Goal: Obtain resource: Download file/media

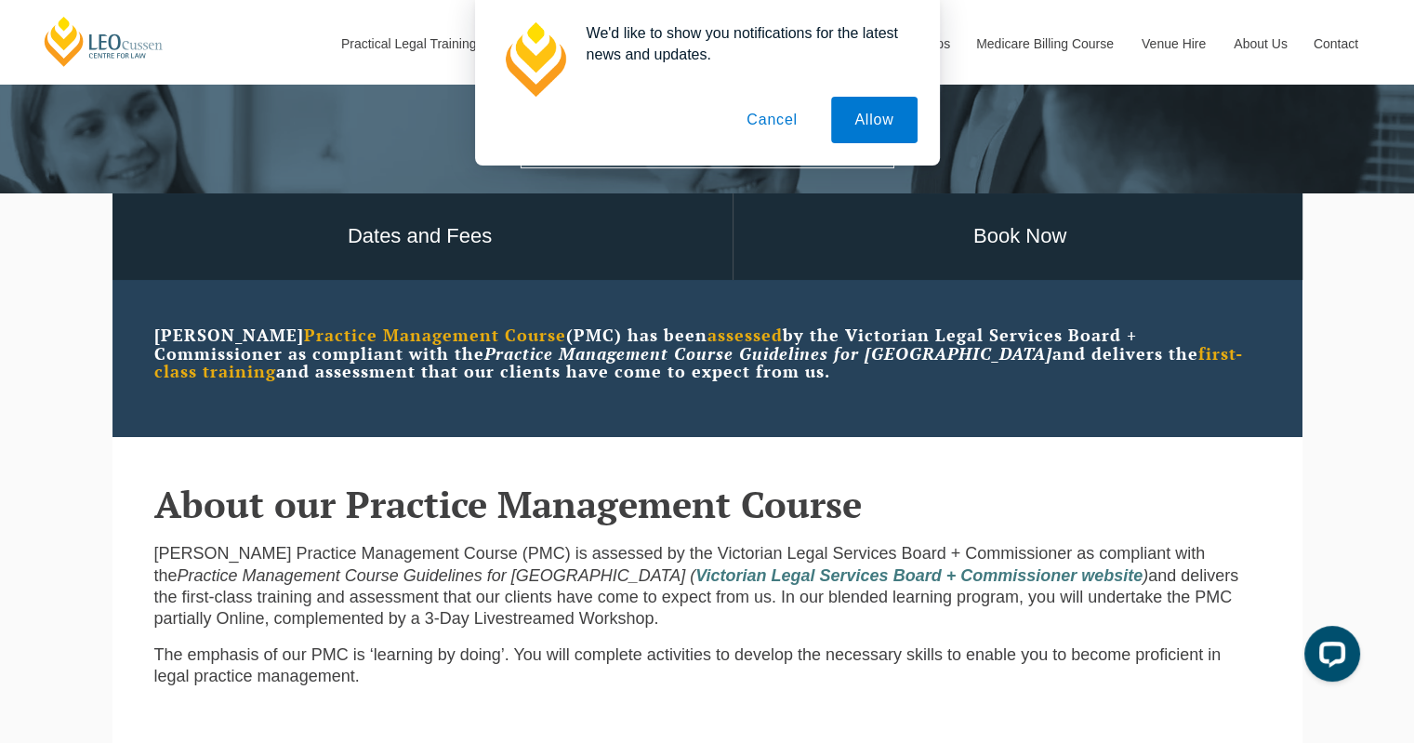
scroll to position [465, 0]
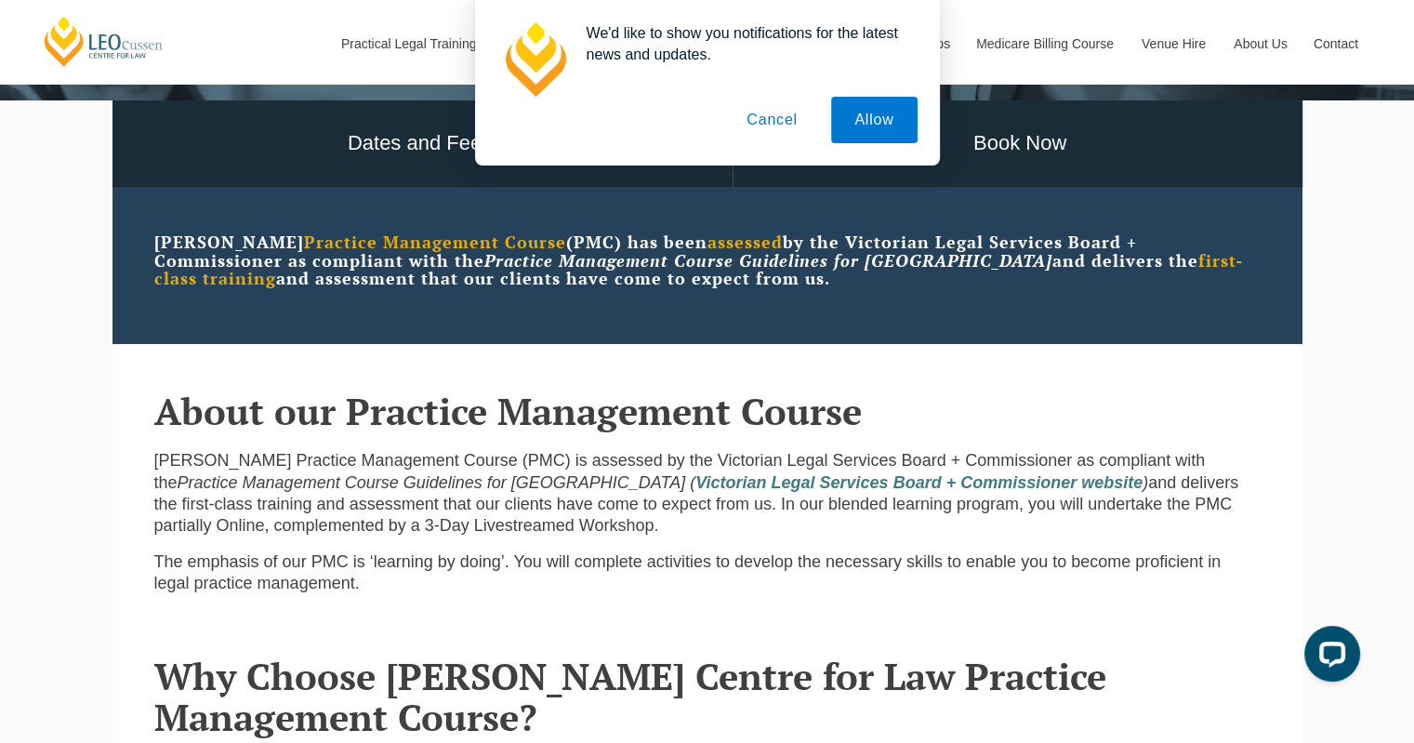
click at [793, 119] on button "Cancel" at bounding box center [772, 120] width 98 height 46
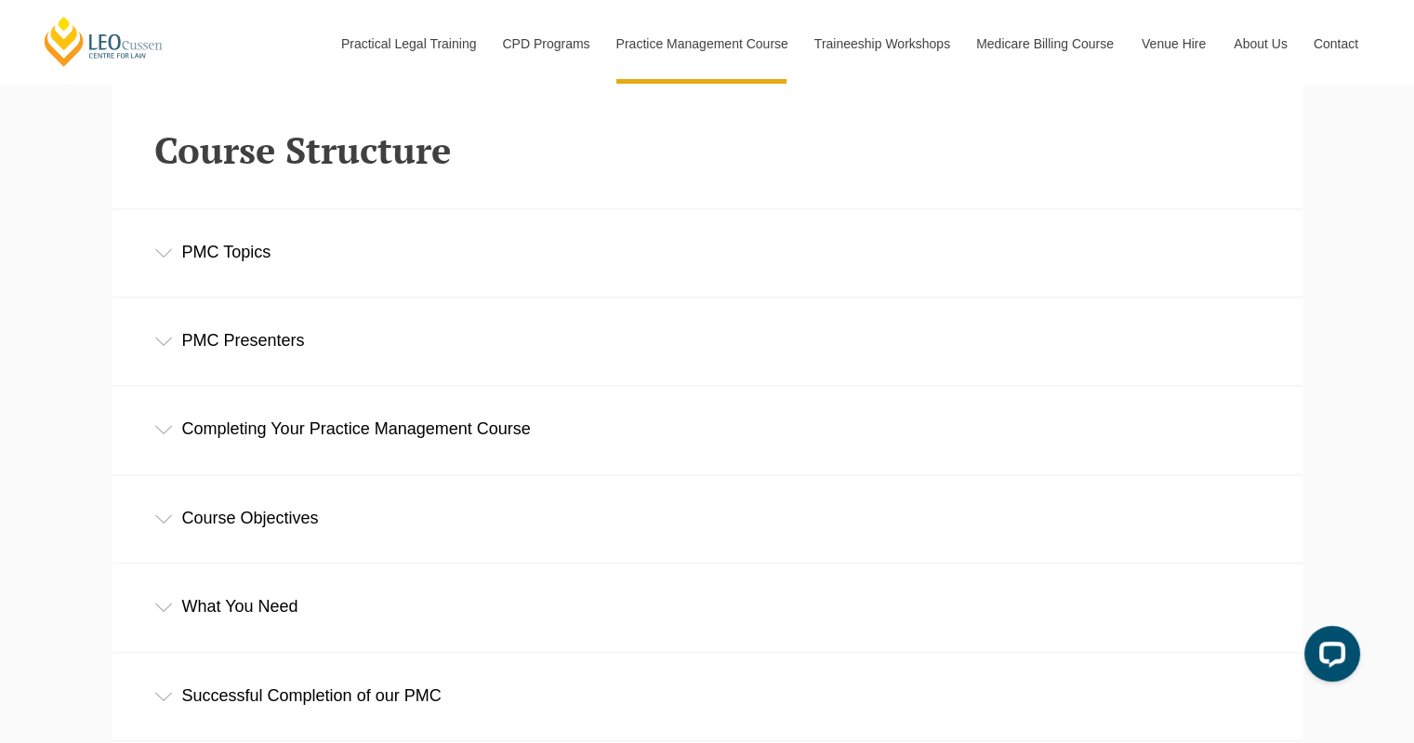
scroll to position [2510, 0]
click at [172, 513] on div "Course Objectives" at bounding box center [708, 517] width 1190 height 86
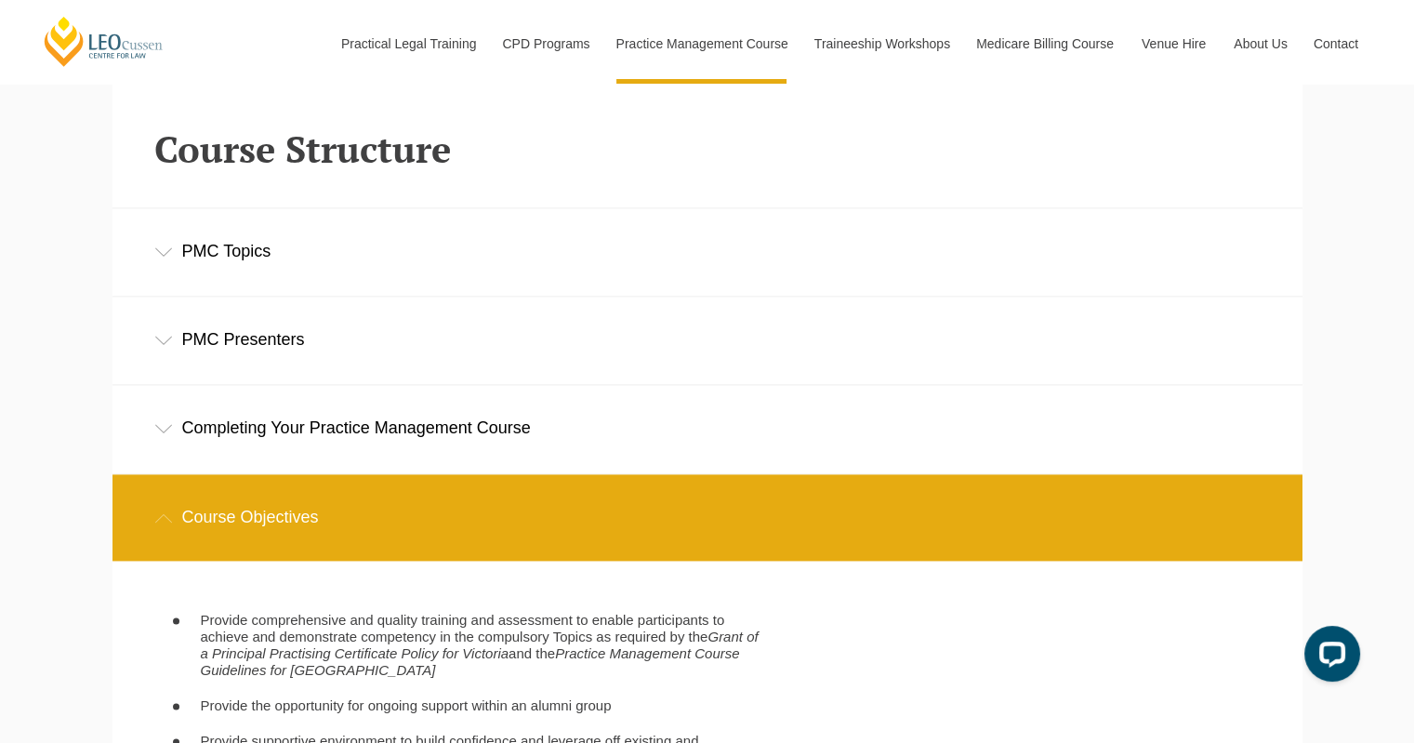
click at [171, 513] on div "Course Objectives" at bounding box center [708, 517] width 1190 height 86
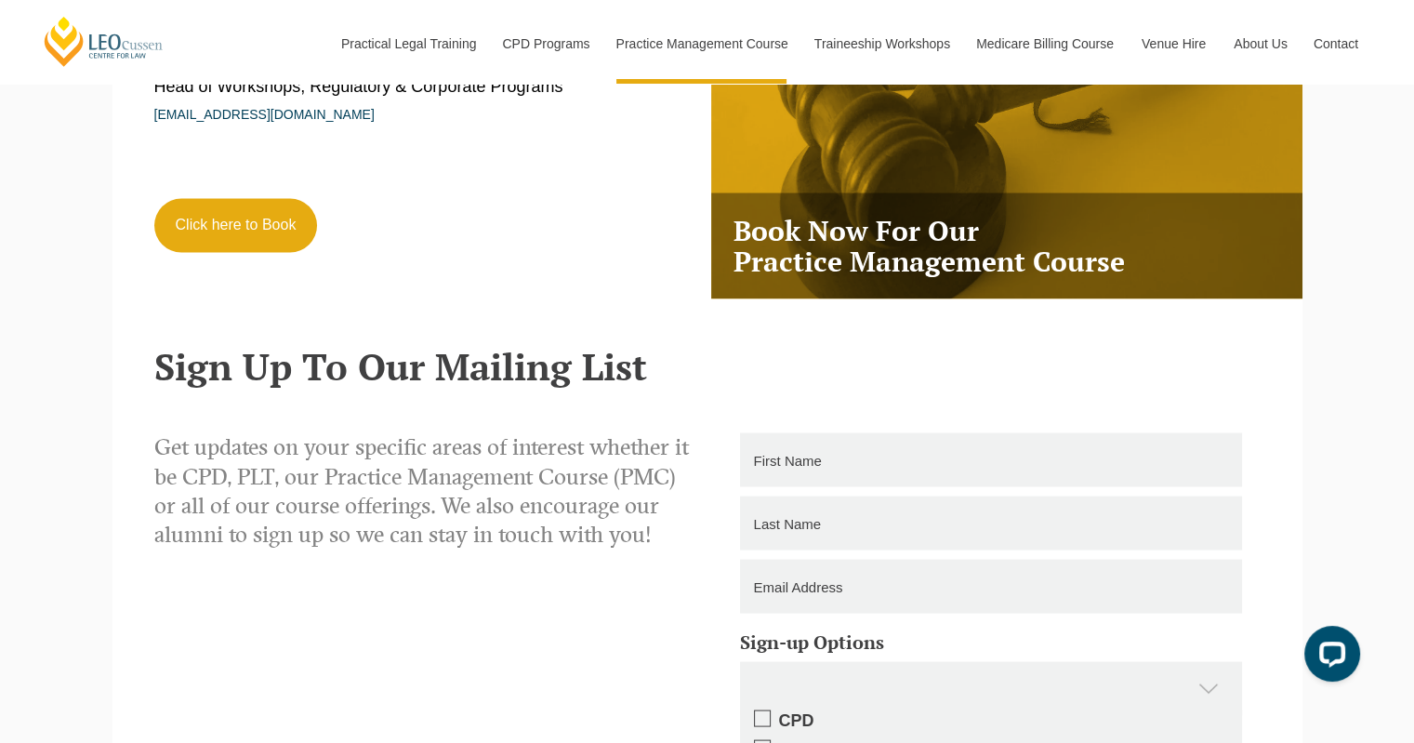
scroll to position [3533, 0]
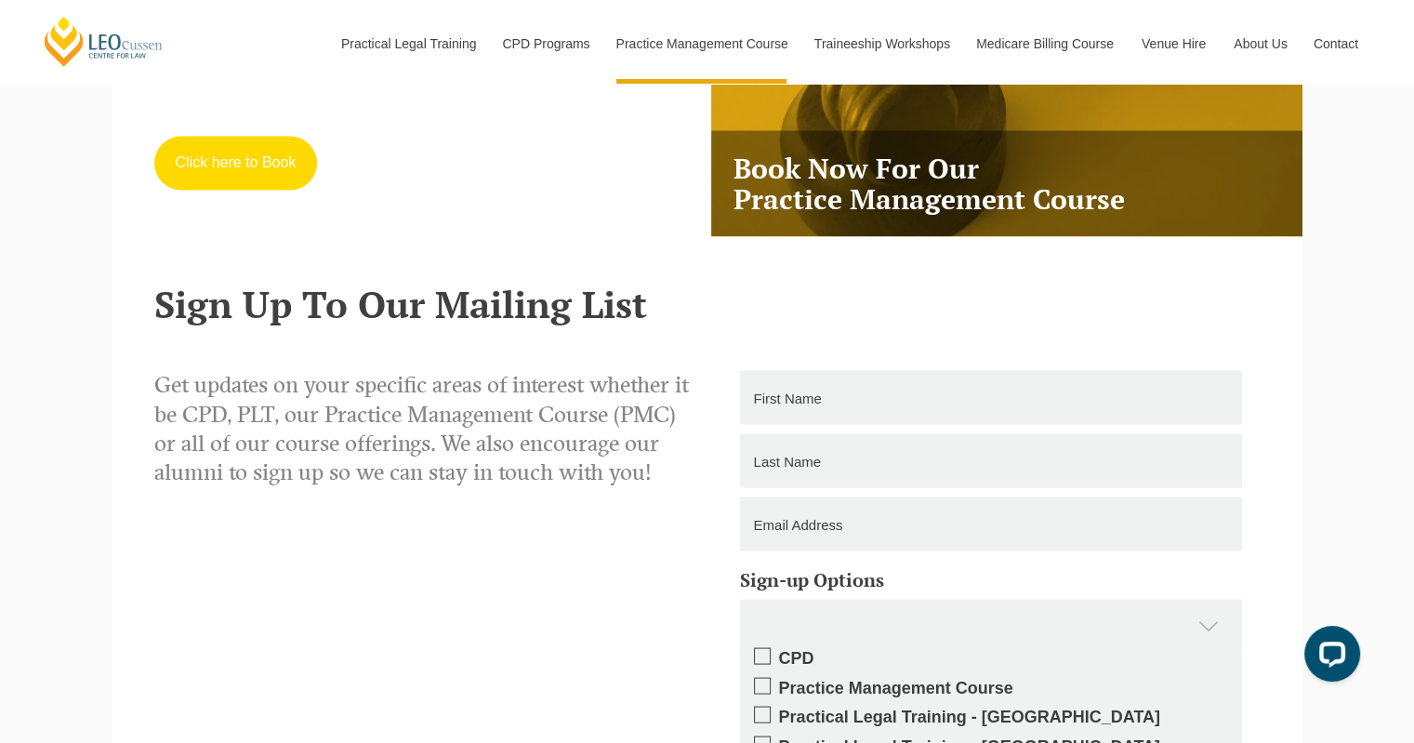
click at [232, 188] on link "Click here to Book" at bounding box center [236, 163] width 164 height 54
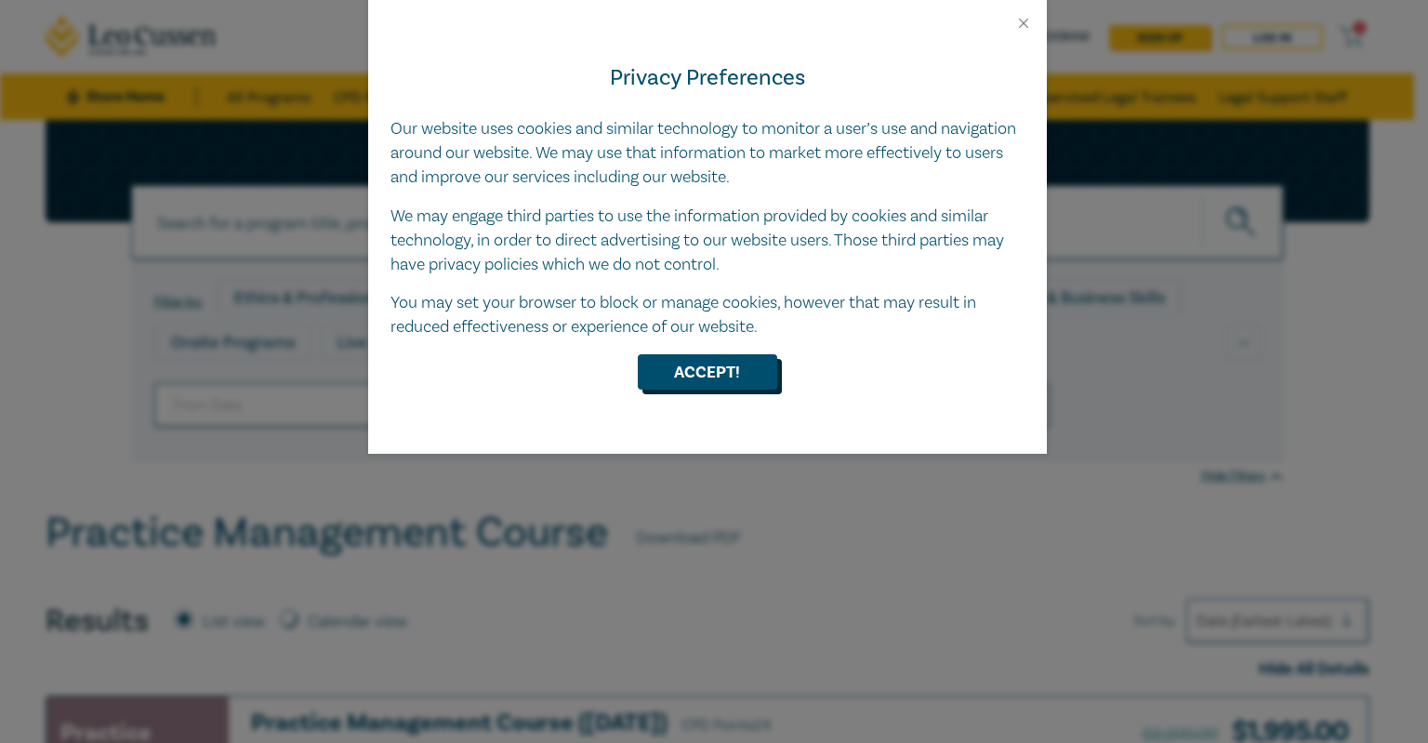
click at [695, 378] on button "Accept!" at bounding box center [707, 371] width 139 height 35
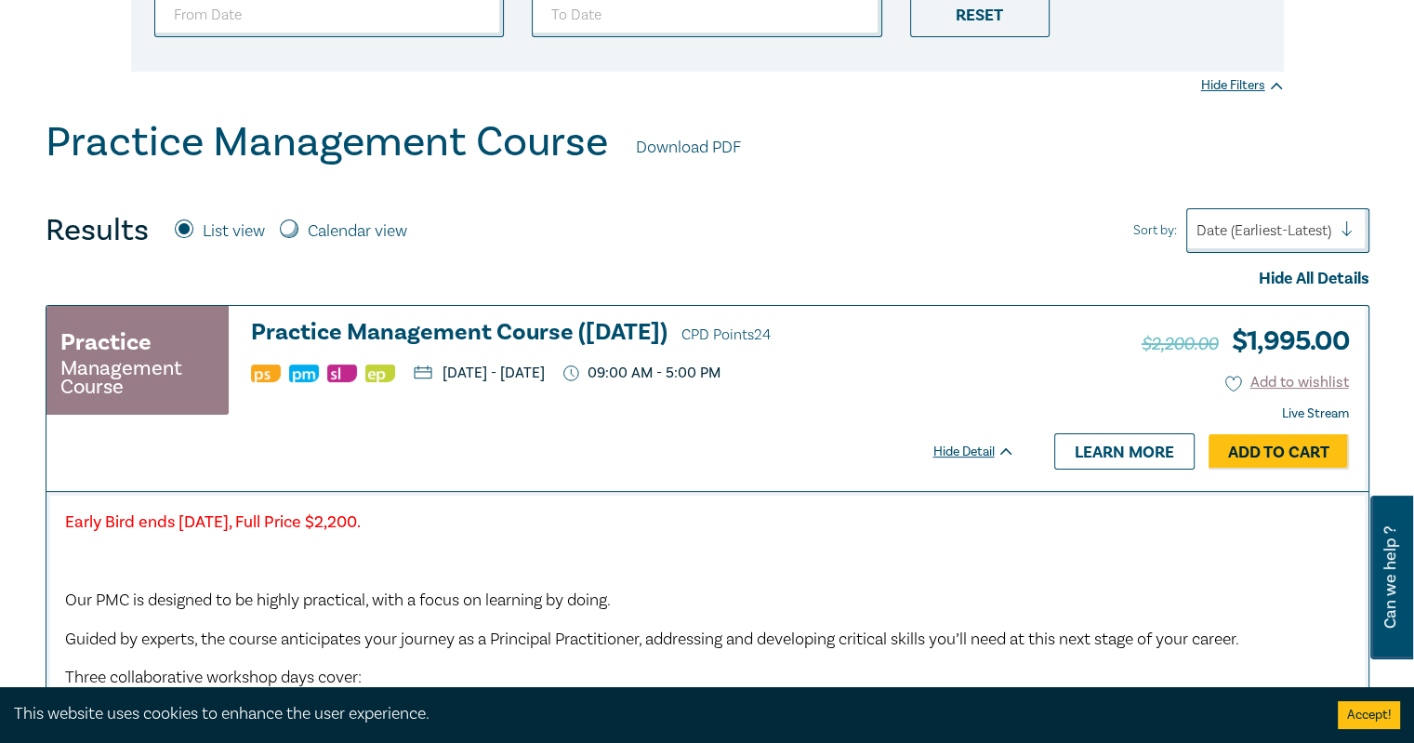
scroll to position [403, 0]
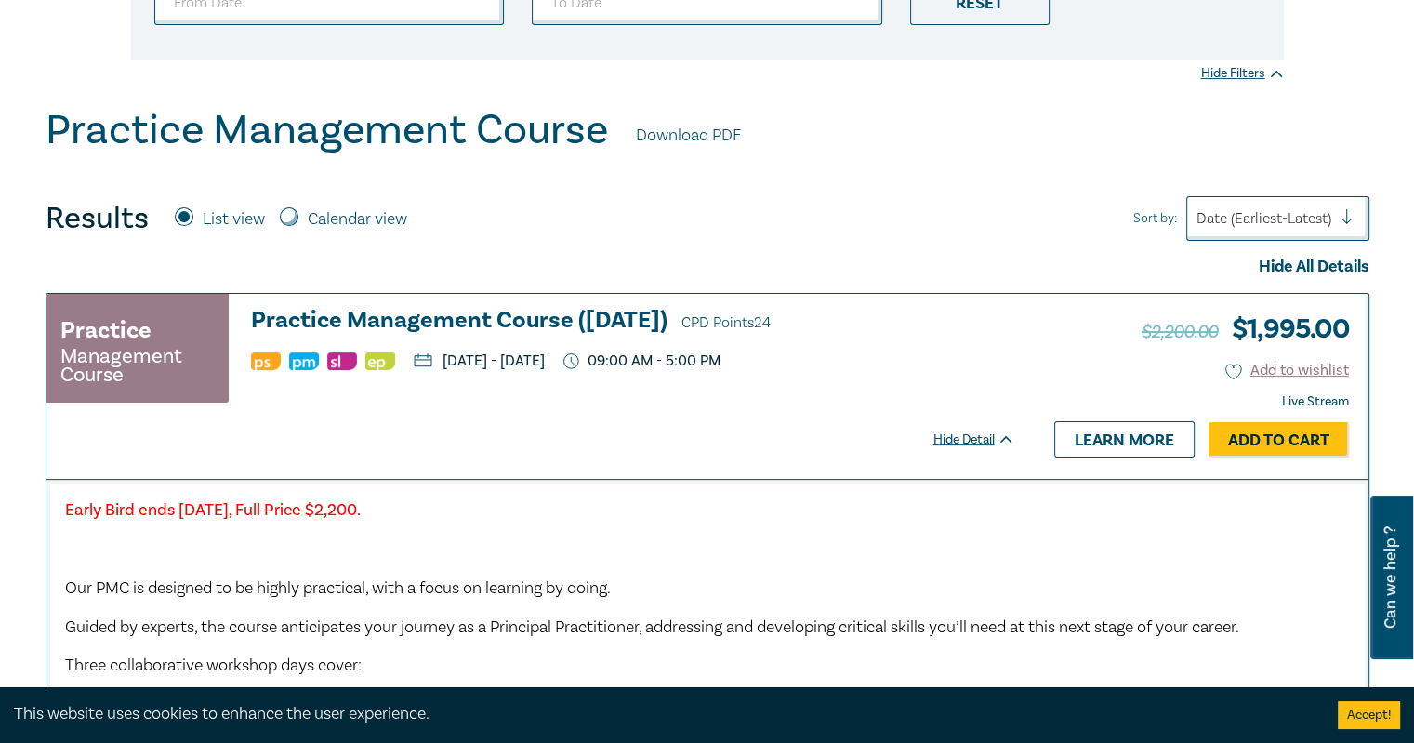
drag, startPoint x: 1384, startPoint y: 144, endPoint x: 705, endPoint y: 135, distance: 678.8
click at [705, 135] on link "Download PDF" at bounding box center [688, 136] width 105 height 24
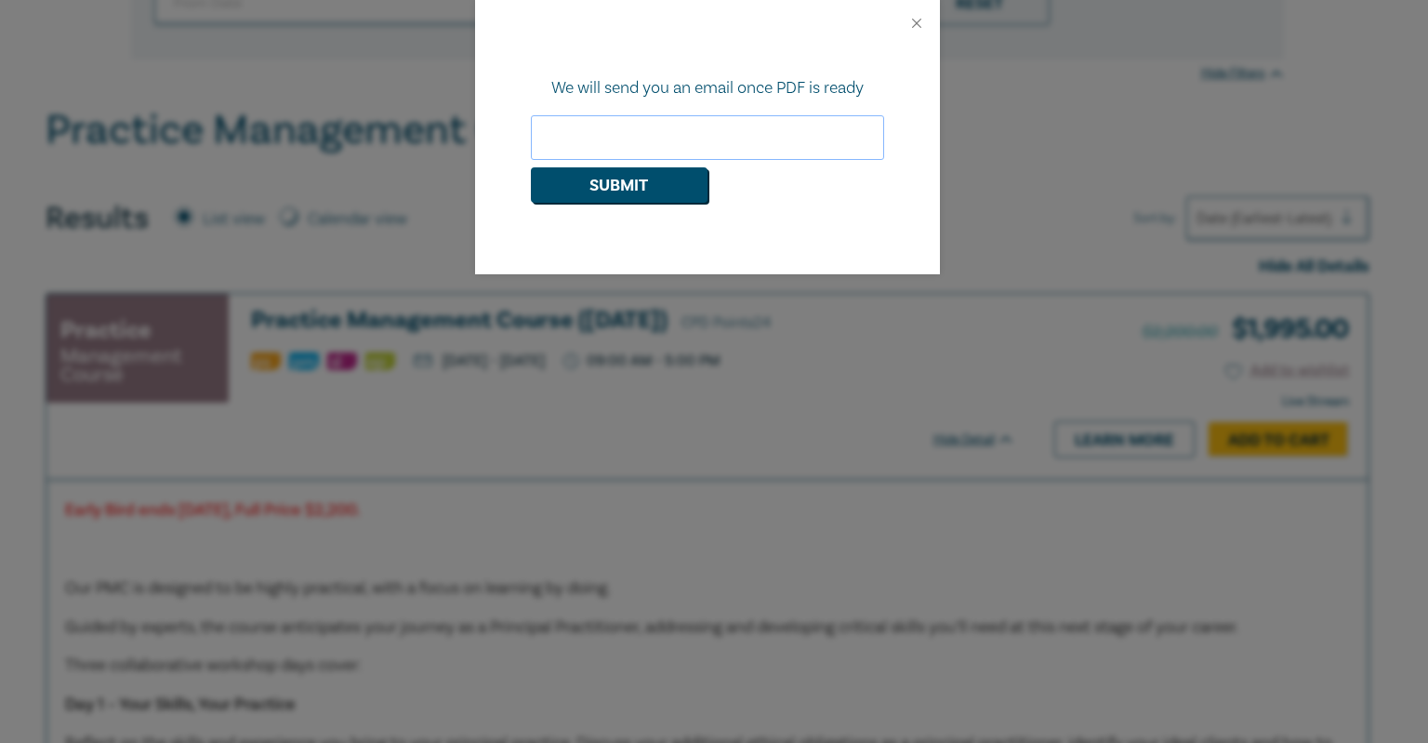
click at [646, 139] on input "email" at bounding box center [707, 137] width 353 height 45
type input "[EMAIL_ADDRESS][DOMAIN_NAME]"
click at [610, 195] on button "Submit" at bounding box center [619, 184] width 177 height 35
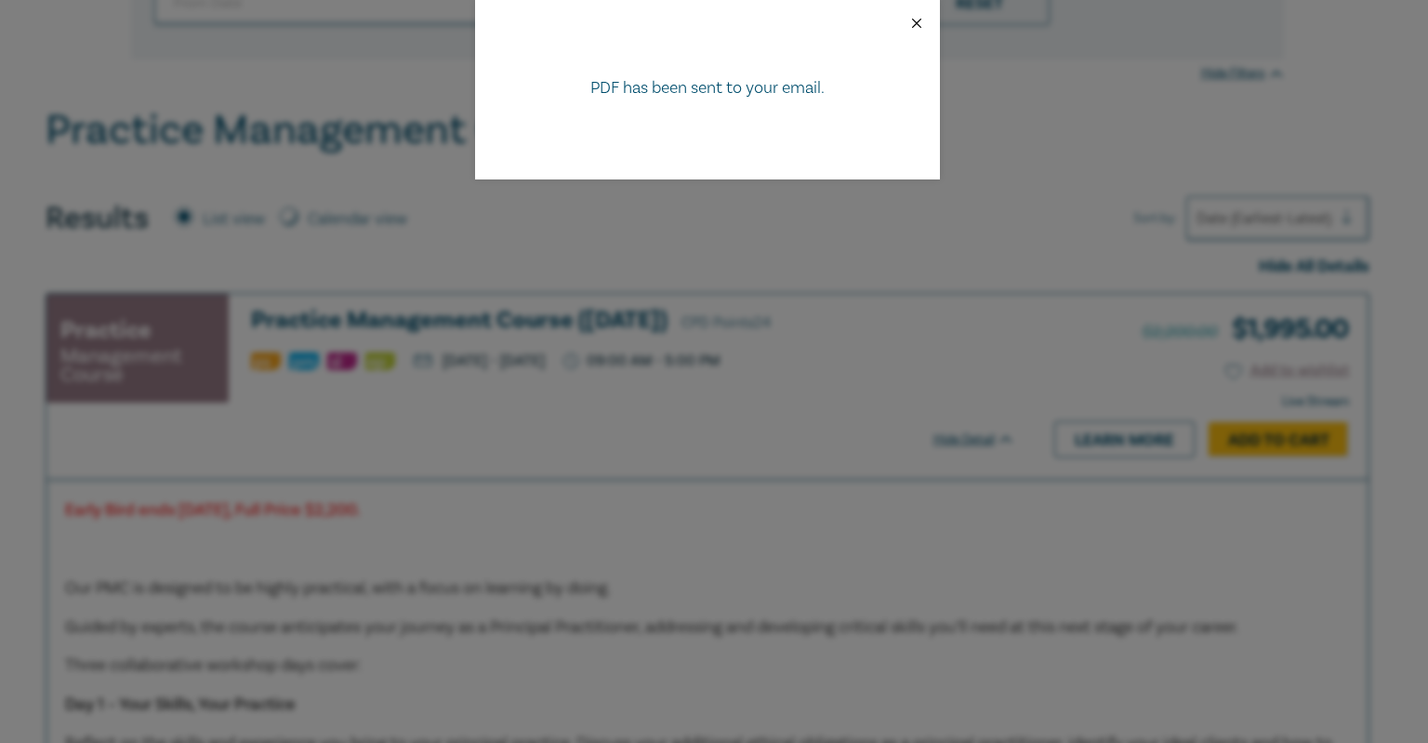
click at [912, 22] on button "Close" at bounding box center [916, 23] width 17 height 17
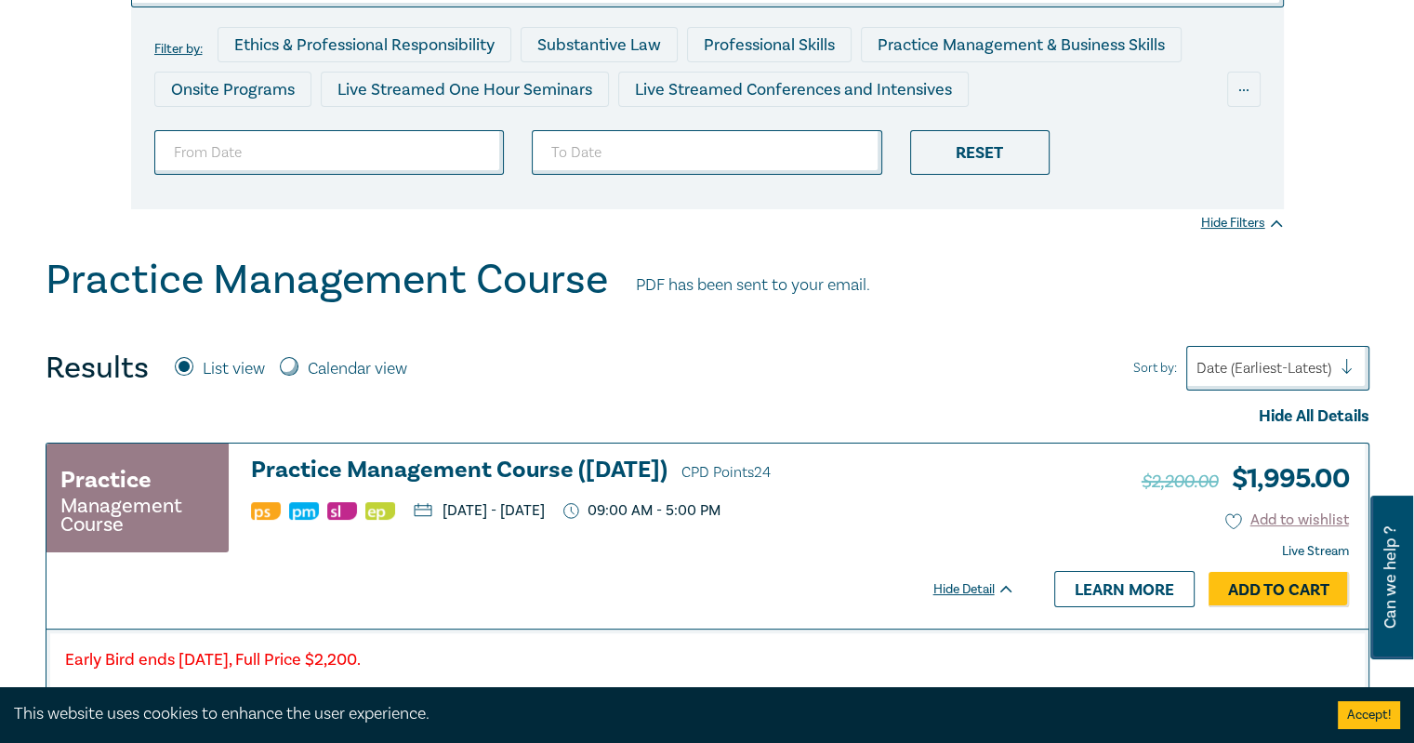
scroll to position [31, 0]
